Goal: Task Accomplishment & Management: Manage account settings

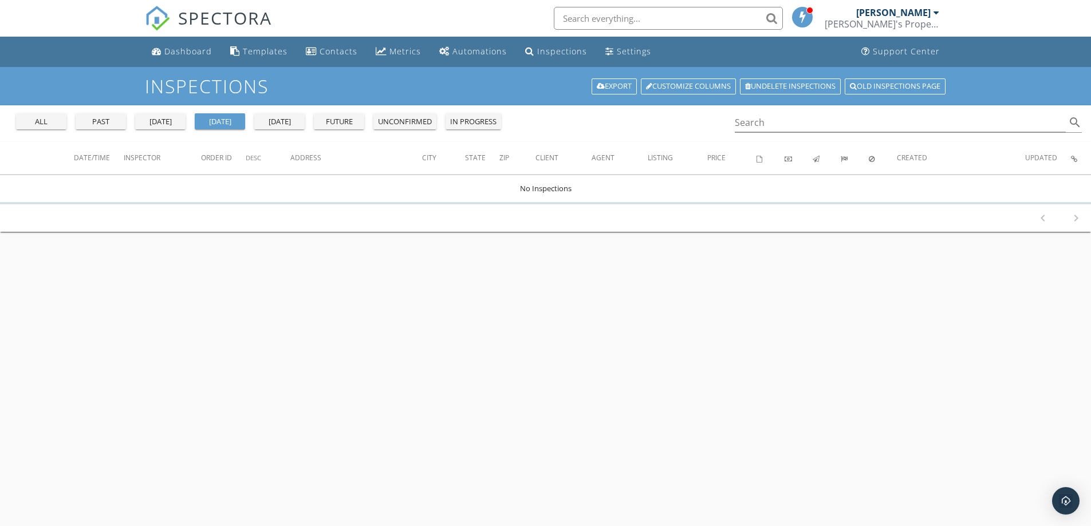
click at [35, 127] on div "all" at bounding box center [41, 121] width 41 height 11
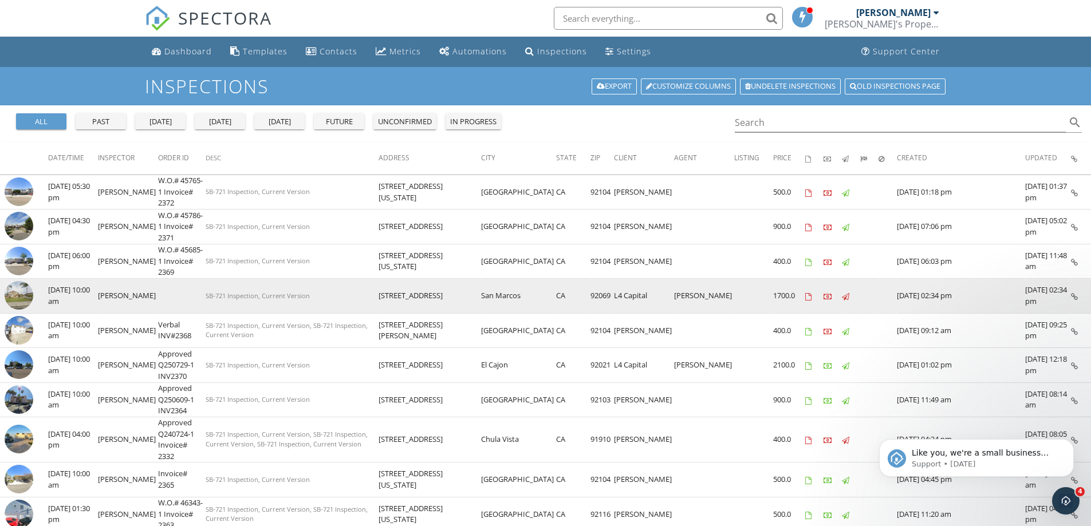
click at [15, 299] on img at bounding box center [19, 295] width 29 height 29
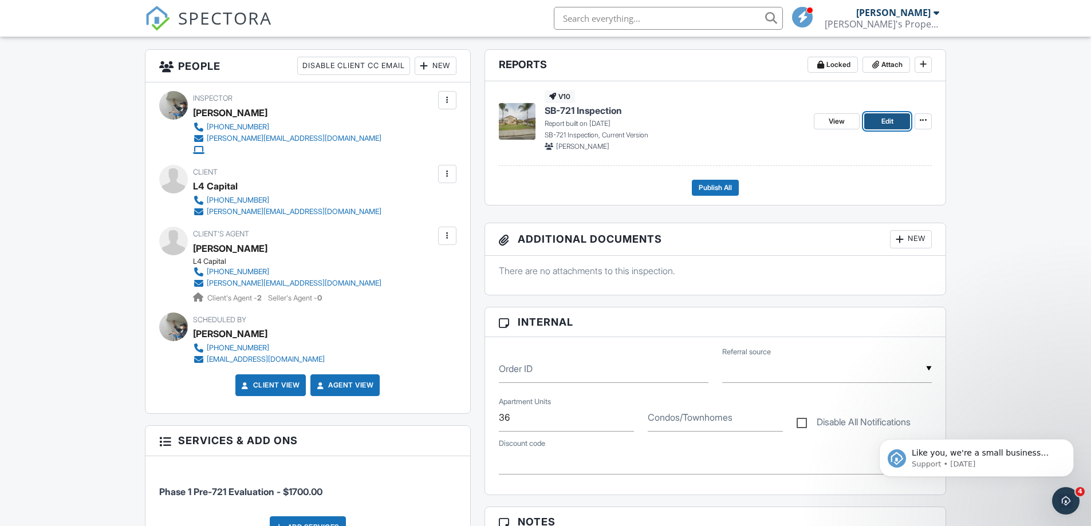
click at [881, 119] on span "Edit" at bounding box center [887, 121] width 12 height 11
